Goal: Task Accomplishment & Management: Complete application form

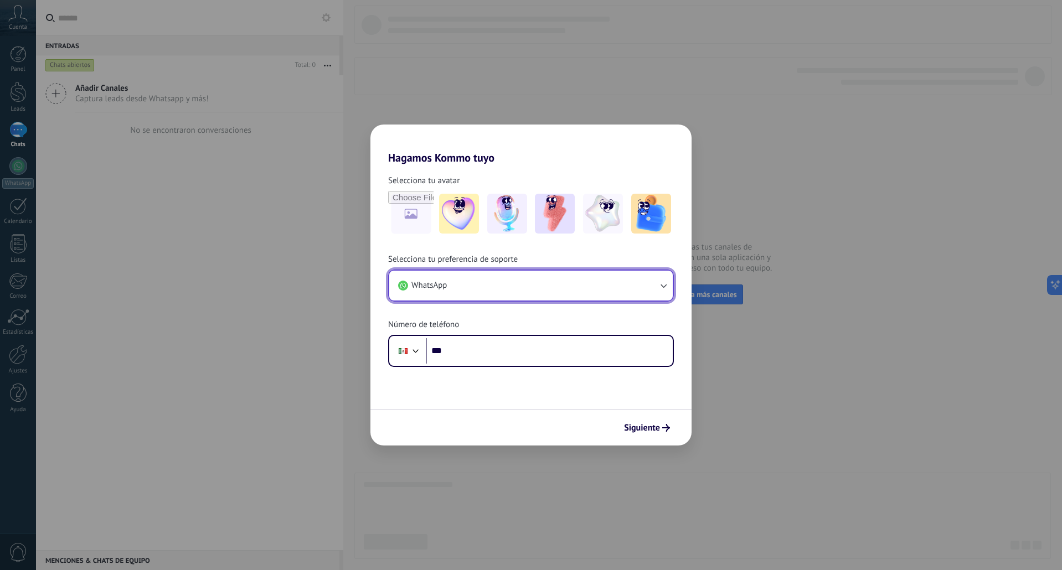
click at [516, 288] on button "WhatsApp" at bounding box center [531, 286] width 284 height 30
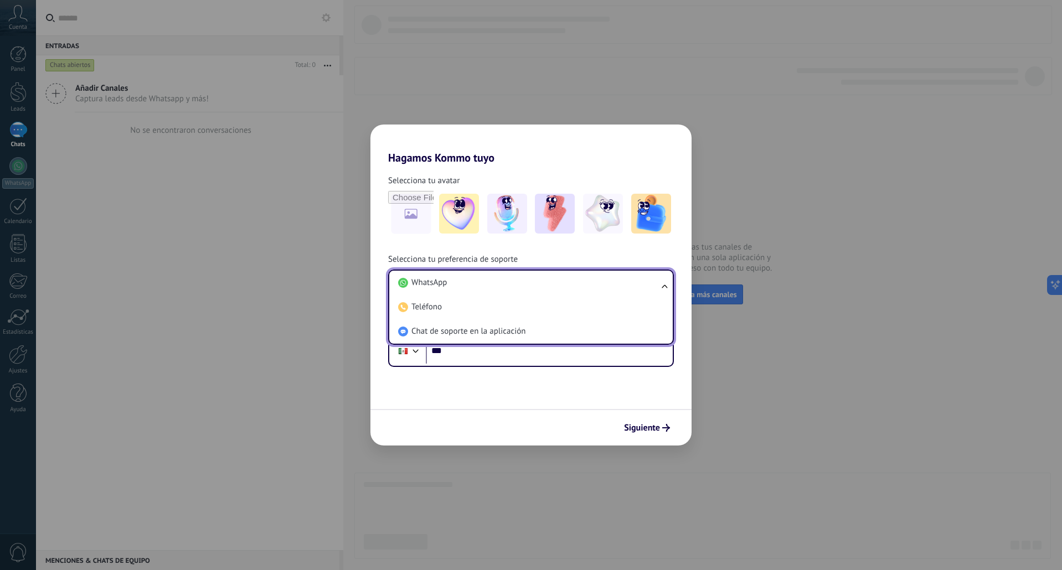
click at [516, 288] on li "WhatsApp" at bounding box center [529, 283] width 270 height 24
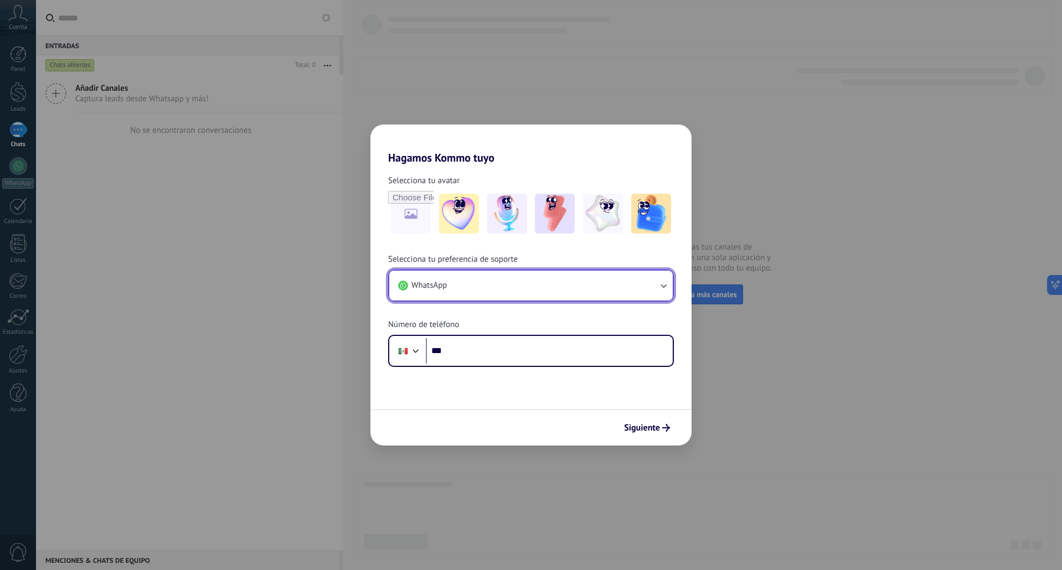
click at [585, 290] on button "WhatsApp" at bounding box center [531, 286] width 284 height 30
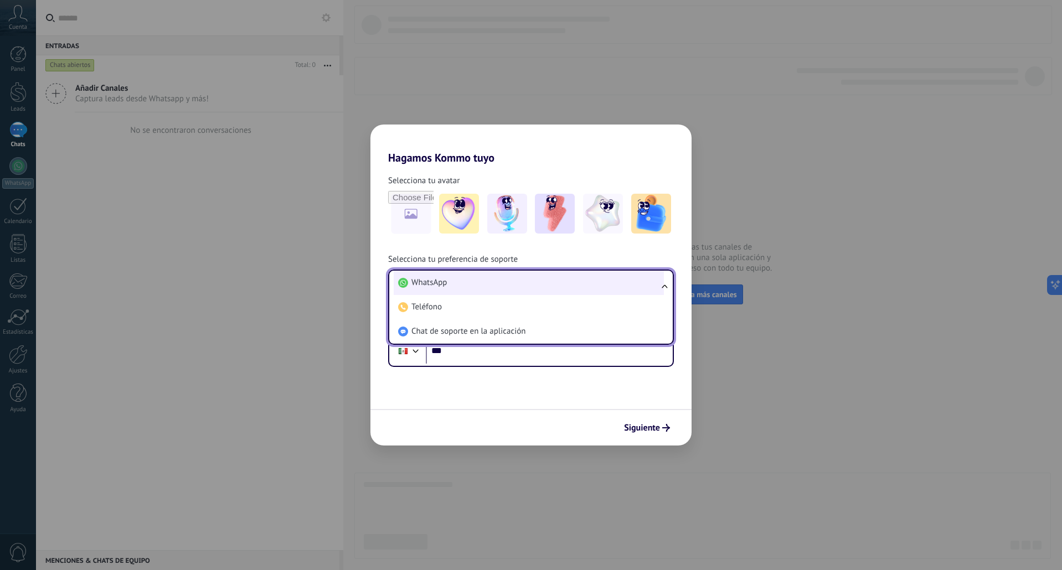
click at [470, 288] on li "WhatsApp" at bounding box center [529, 283] width 270 height 24
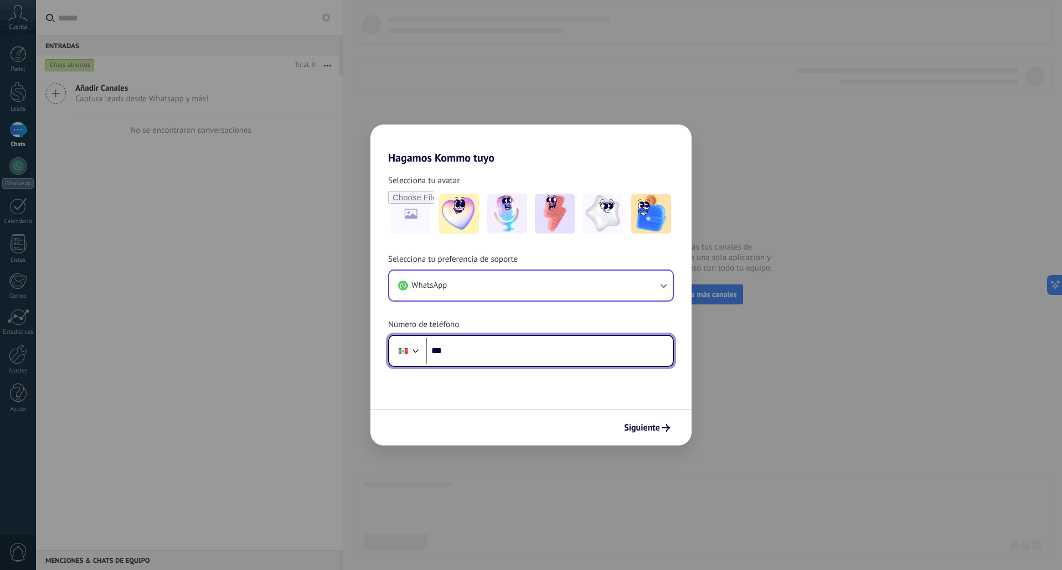
click at [501, 354] on input "***" at bounding box center [549, 350] width 247 height 25
type input "**********"
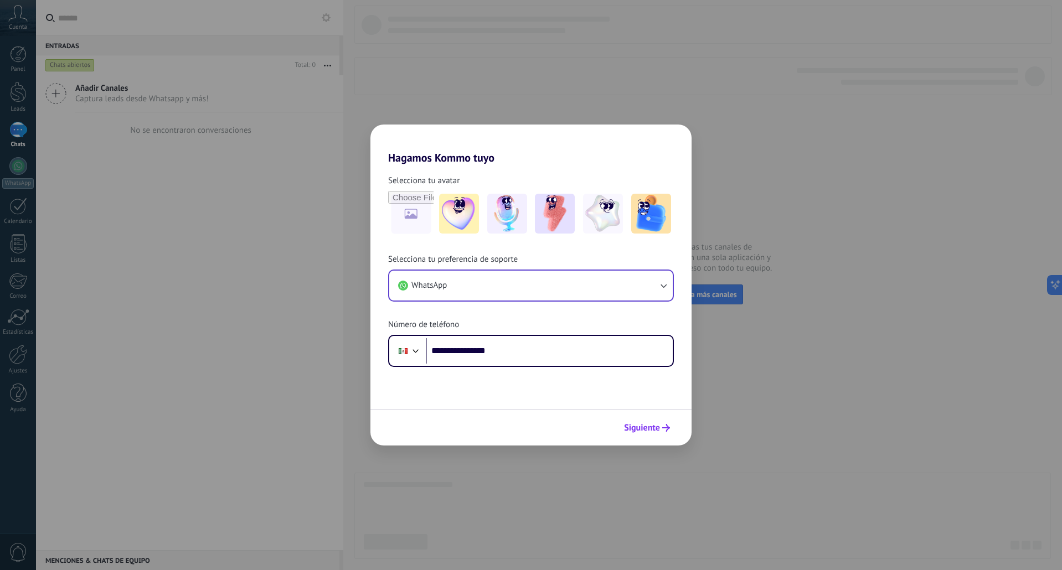
click at [667, 432] on button "Siguiente" at bounding box center [647, 428] width 56 height 19
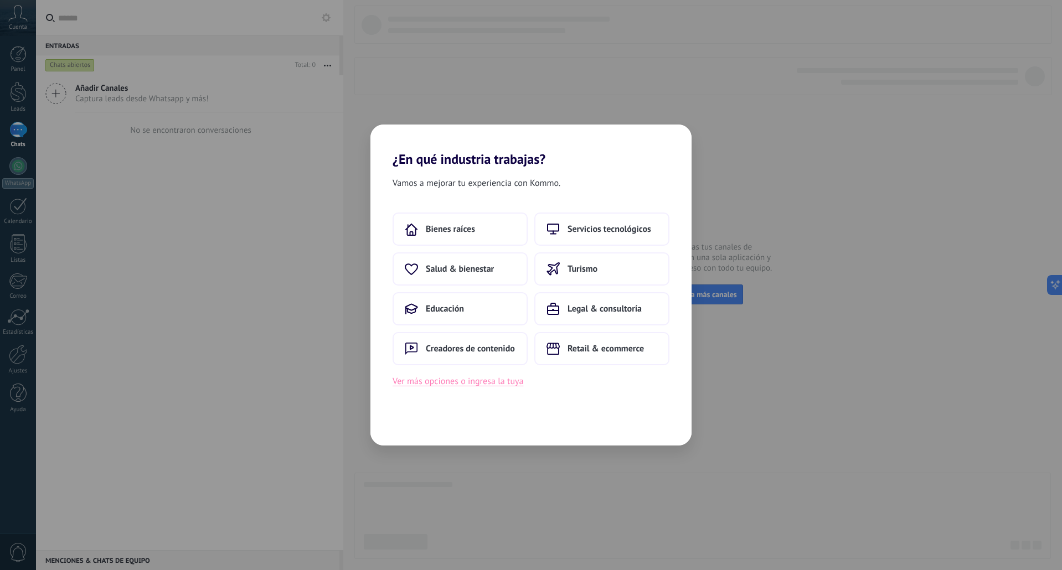
click at [497, 383] on button "Ver más opciones o ingresa la tuya" at bounding box center [458, 381] width 131 height 14
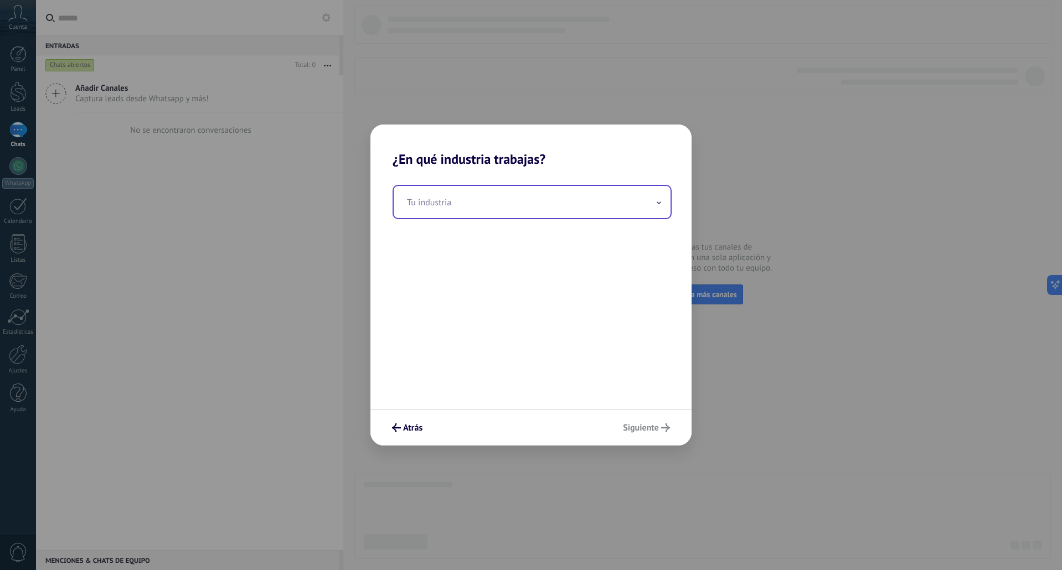
click at [469, 203] on input "text" at bounding box center [532, 202] width 277 height 32
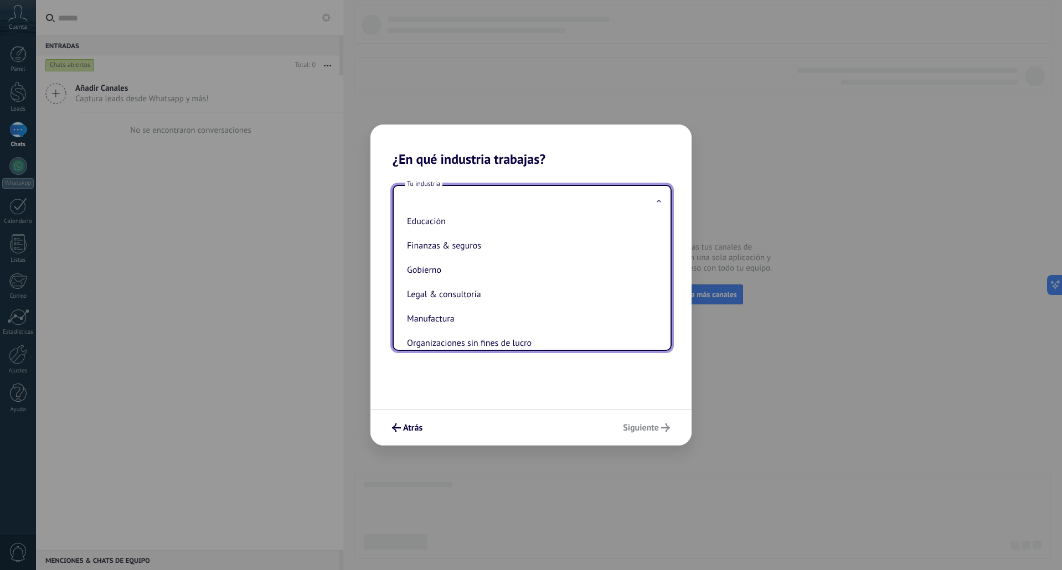
scroll to position [111, 0]
click at [453, 296] on li "Manufactura" at bounding box center [530, 292] width 255 height 24
type input "**********"
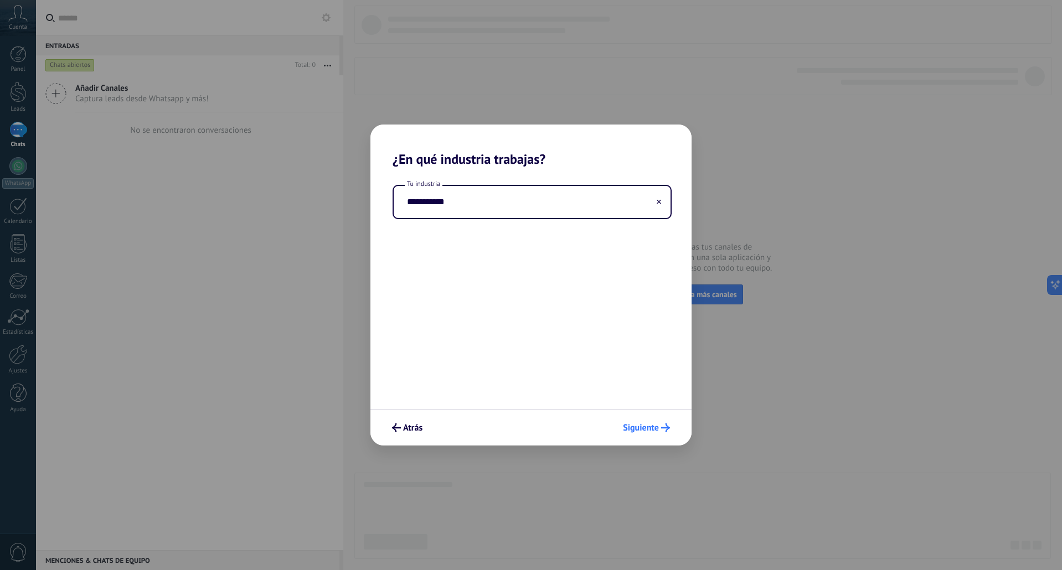
click at [652, 436] on button "Siguiente" at bounding box center [646, 428] width 57 height 19
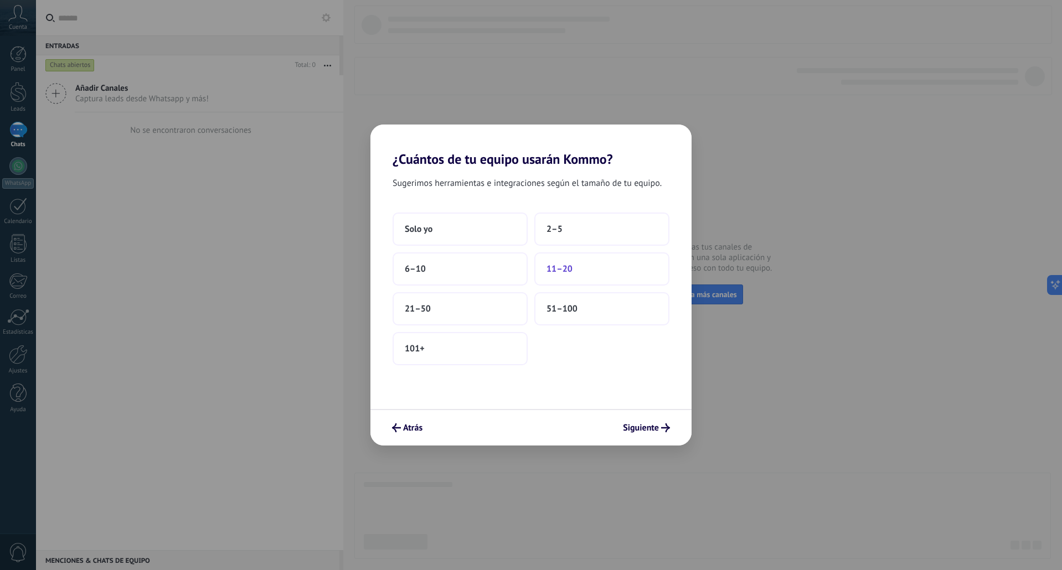
click at [584, 281] on button "11–20" at bounding box center [601, 269] width 135 height 33
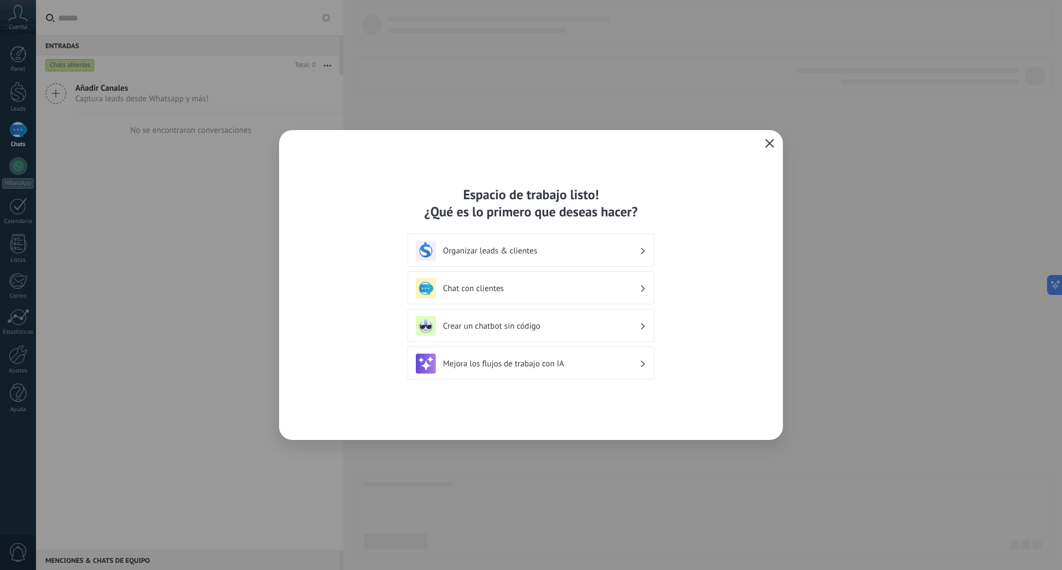
click at [606, 262] on div "Organizar leads & clientes" at bounding box center [531, 250] width 247 height 33
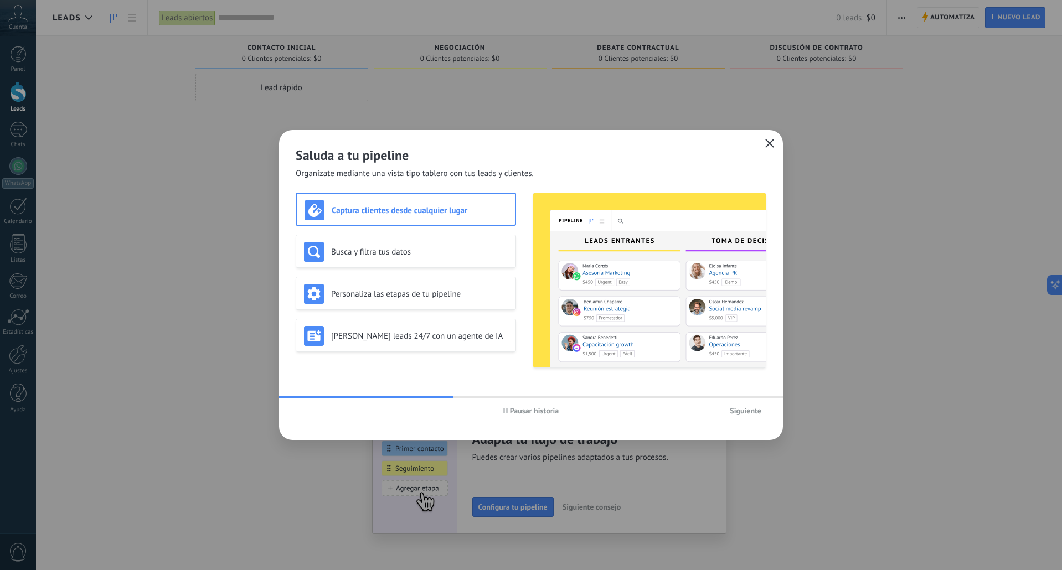
click at [771, 144] on icon "button" at bounding box center [769, 143] width 9 height 9
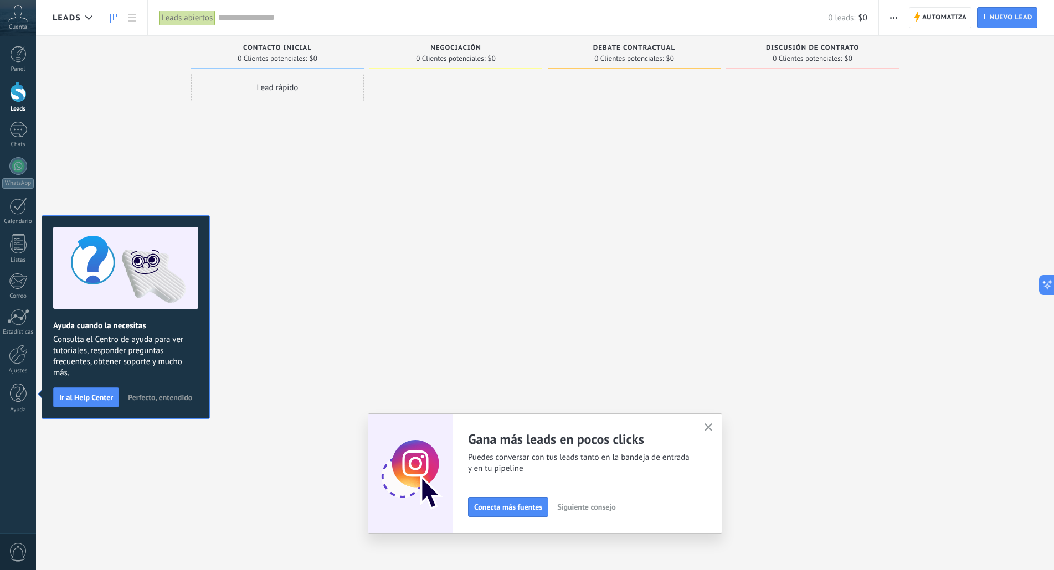
click at [338, 196] on div "Lead rápido" at bounding box center [277, 287] width 173 height 426
click at [236, 294] on div "Lead rápido" at bounding box center [277, 287] width 173 height 426
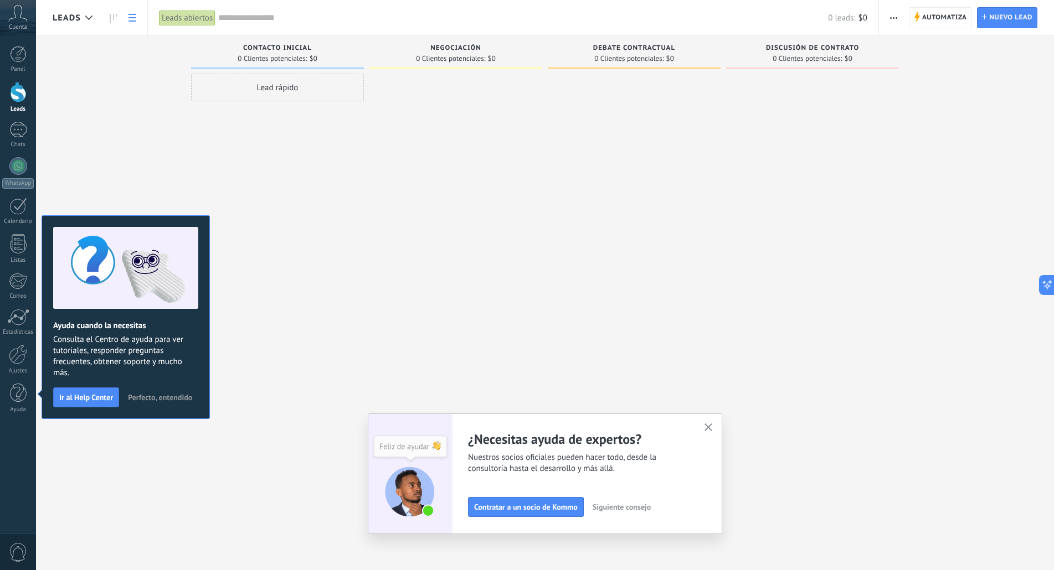
click at [136, 17] on use at bounding box center [132, 18] width 8 height 8
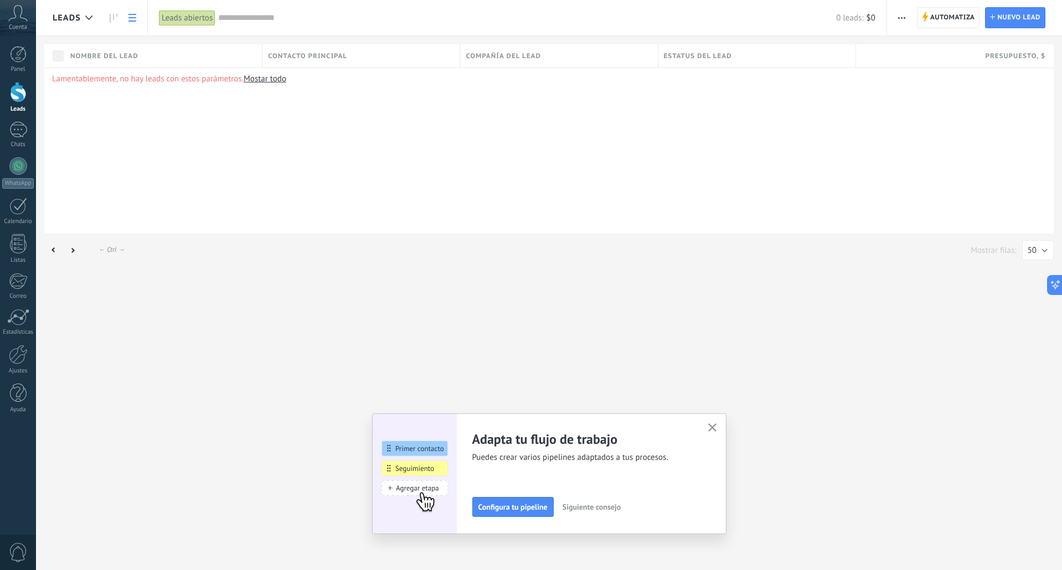
click at [19, 554] on span "0" at bounding box center [18, 552] width 19 height 19
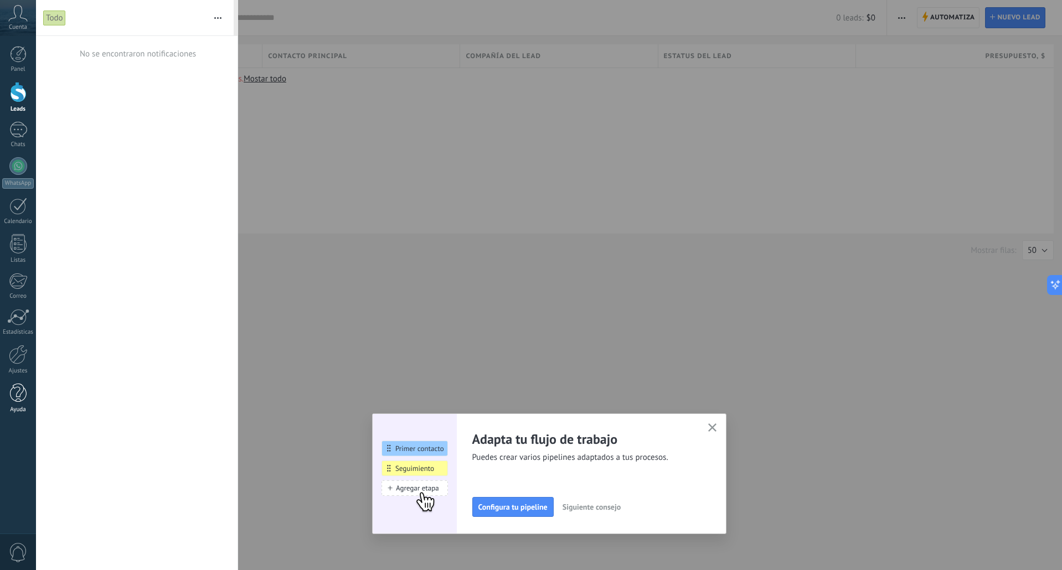
click at [24, 388] on div at bounding box center [18, 393] width 17 height 19
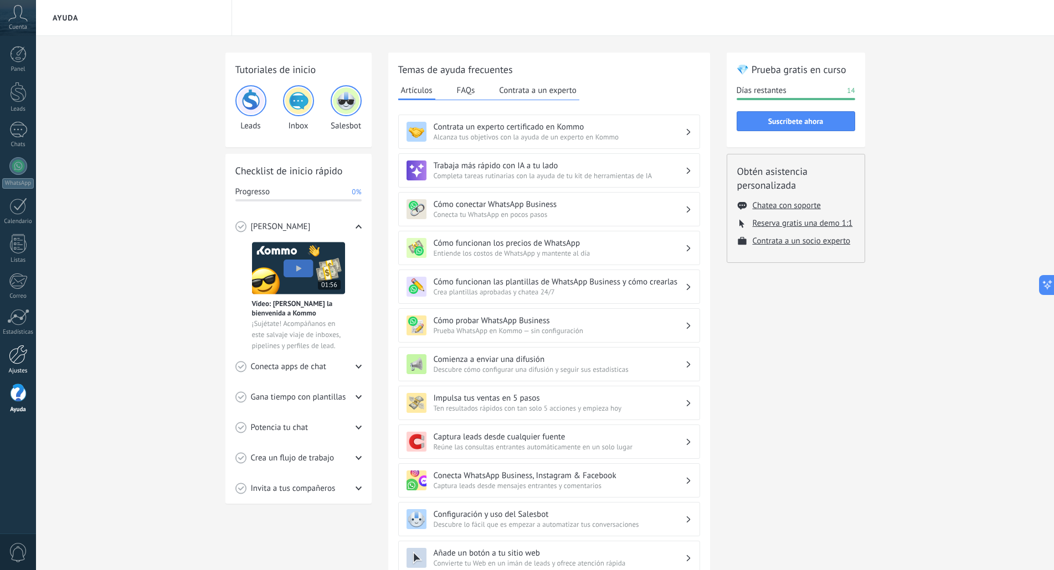
click at [18, 354] on div at bounding box center [18, 354] width 19 height 19
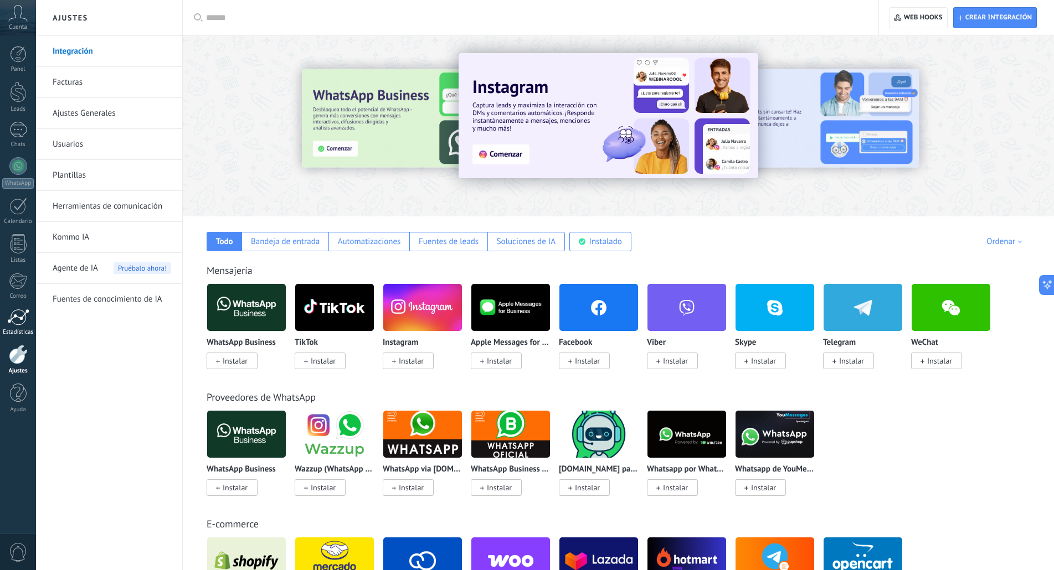
click at [17, 318] on div at bounding box center [18, 317] width 22 height 17
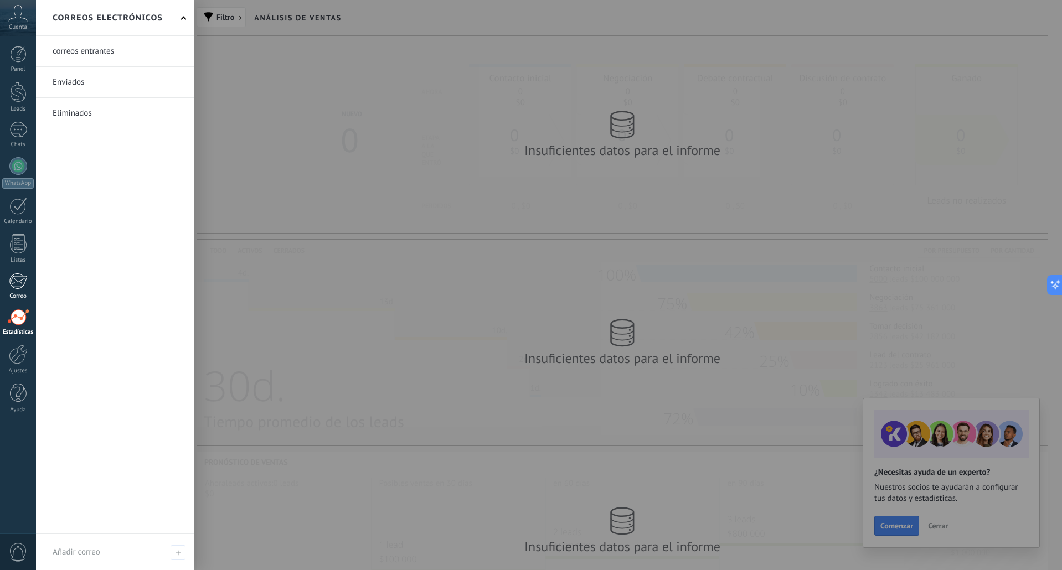
click at [16, 291] on link "Correo" at bounding box center [18, 286] width 36 height 27
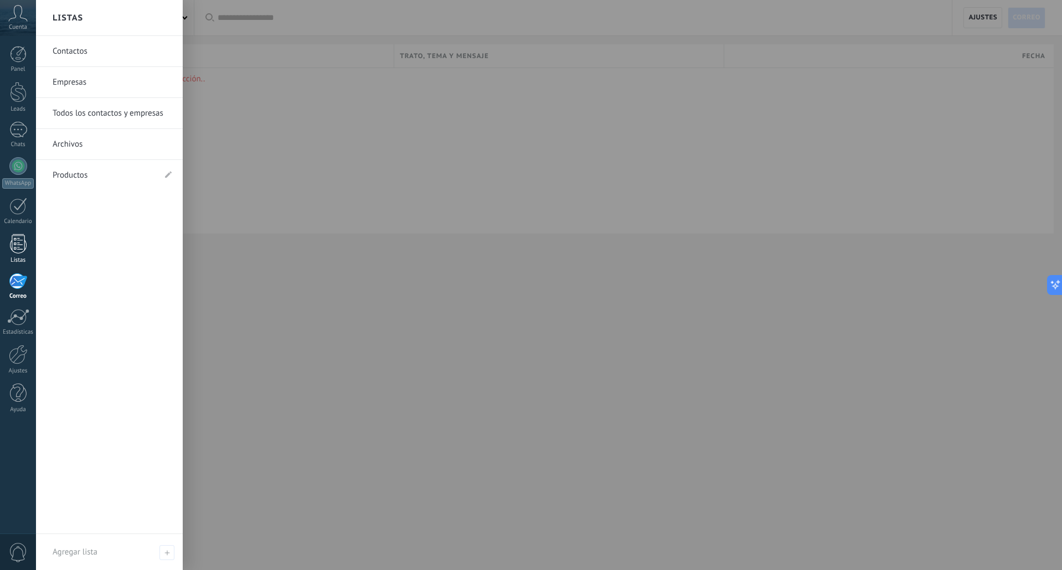
click at [24, 238] on div at bounding box center [18, 243] width 17 height 19
